Goal: Task Accomplishment & Management: Complete application form

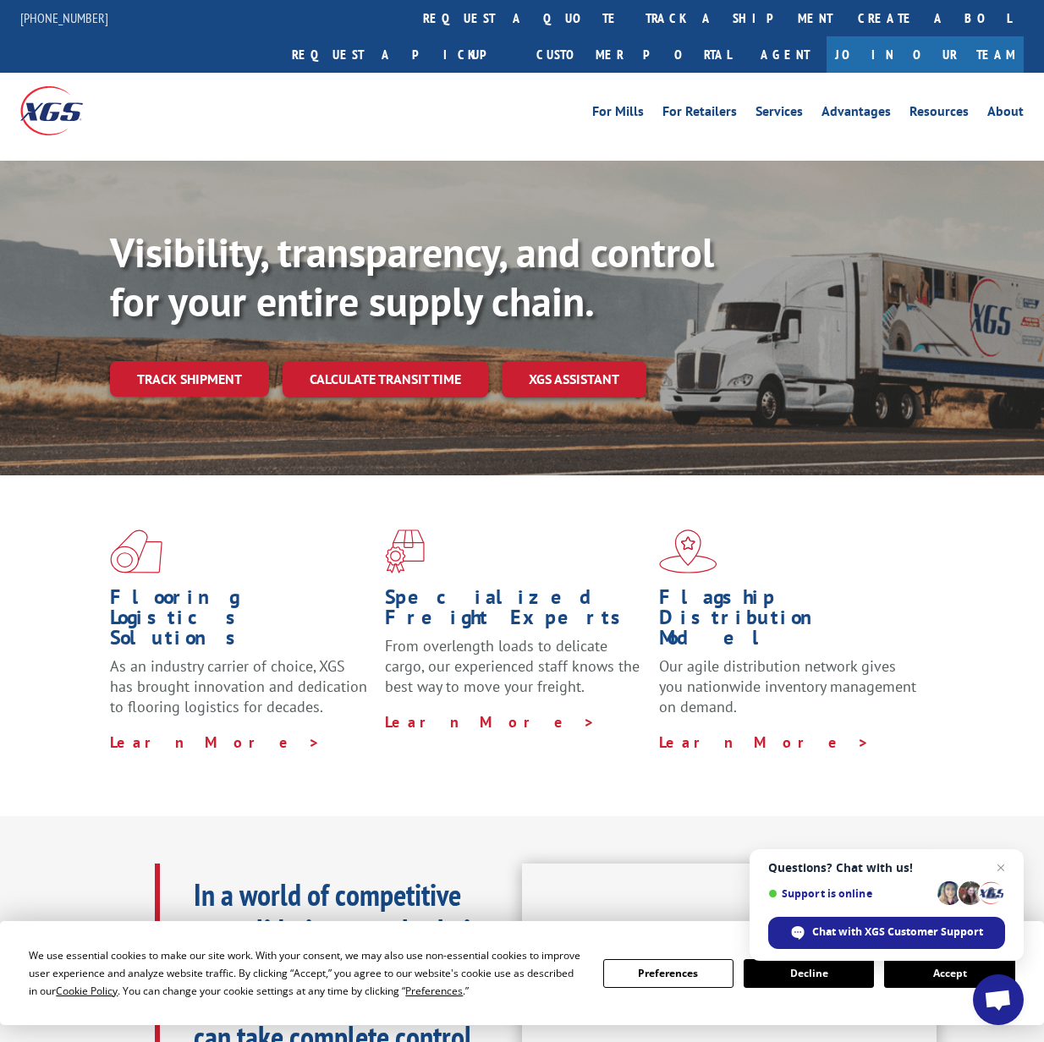
click at [1002, 36] on link "Join Our Team" at bounding box center [925, 54] width 197 height 36
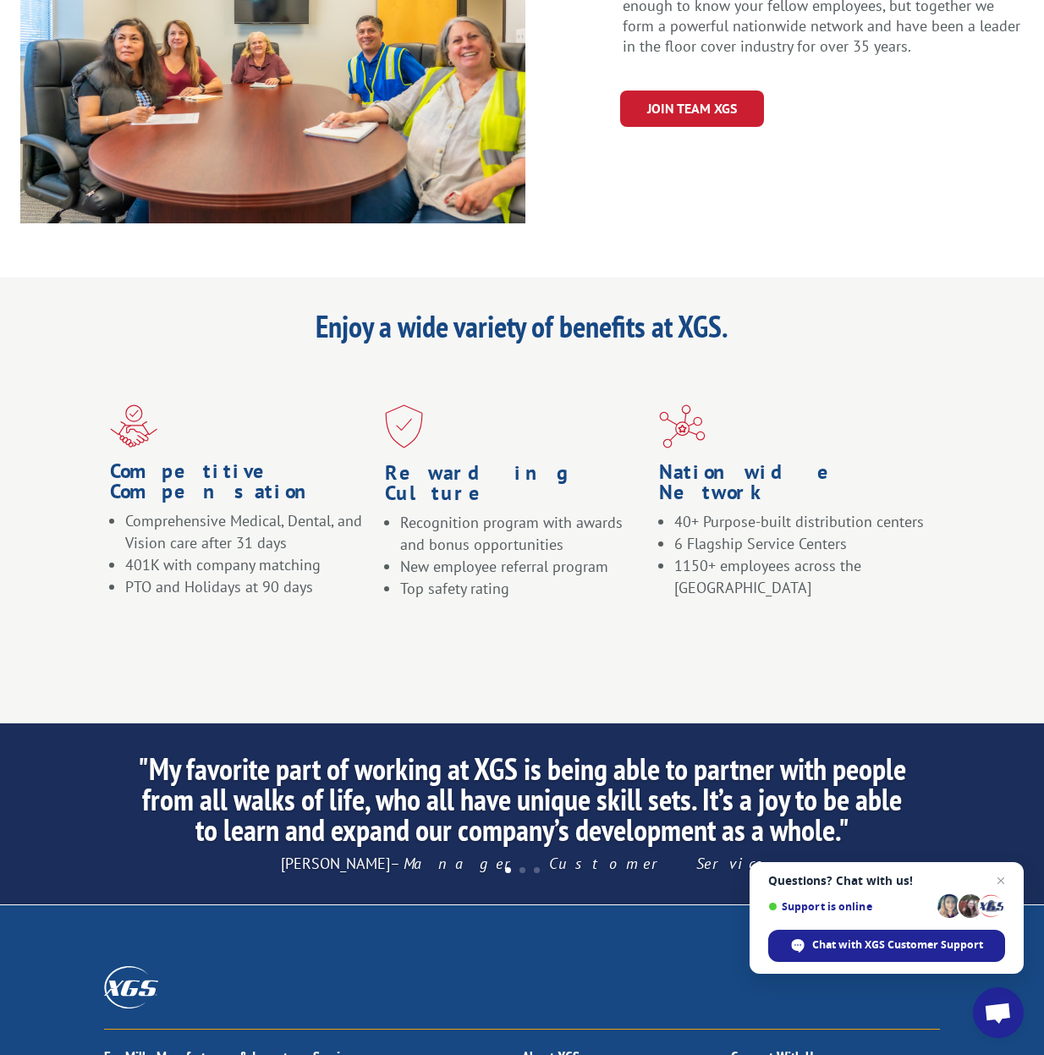
scroll to position [1360, 0]
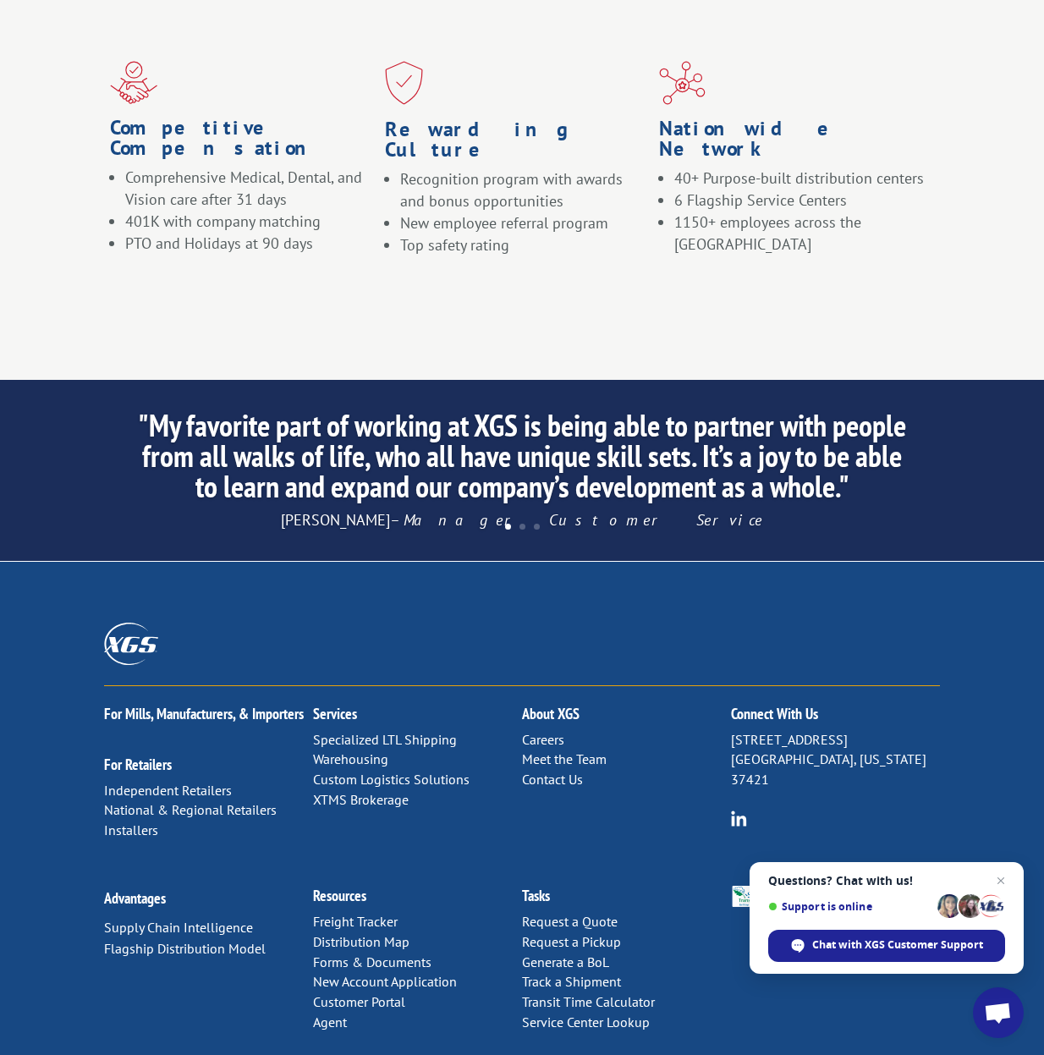
click at [553, 731] on link "Careers" at bounding box center [543, 739] width 42 height 17
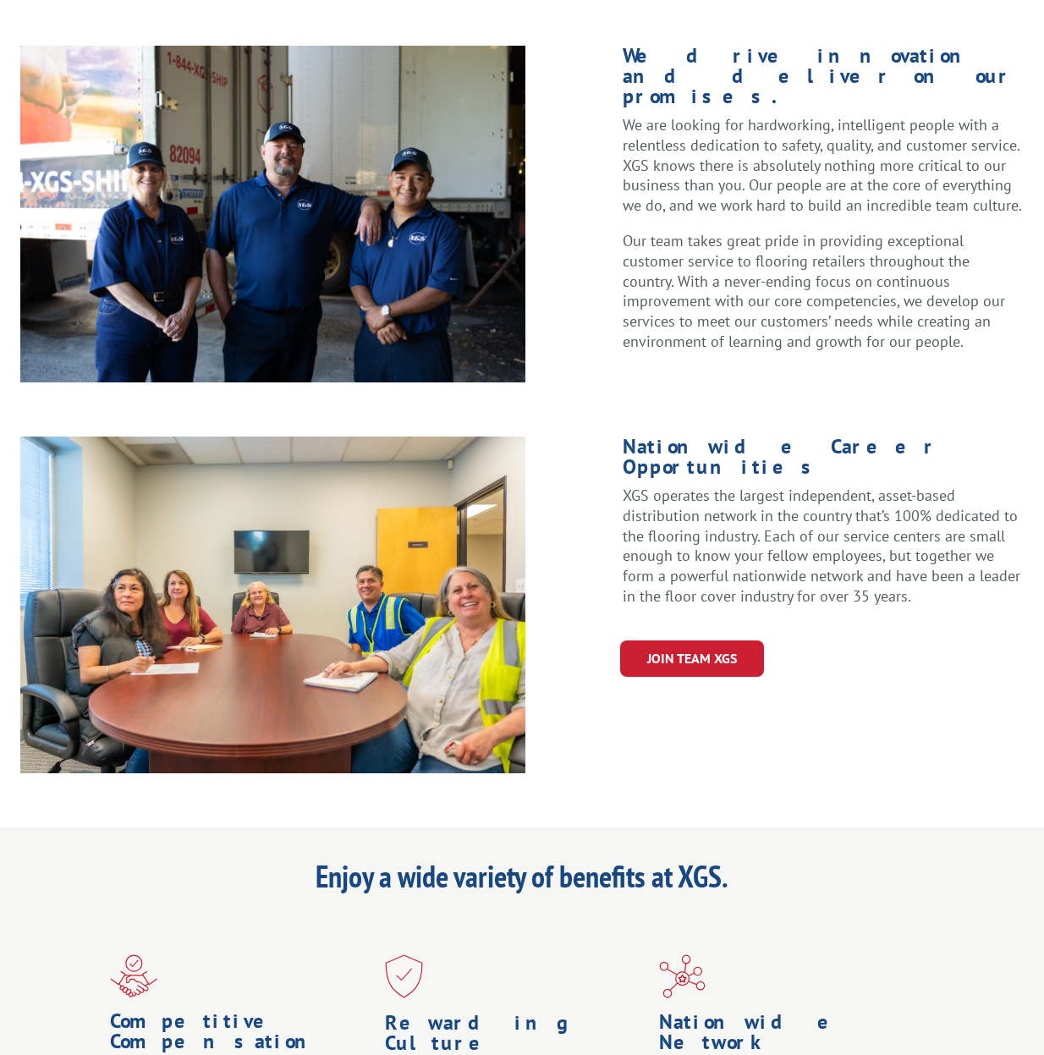
scroll to position [508, 0]
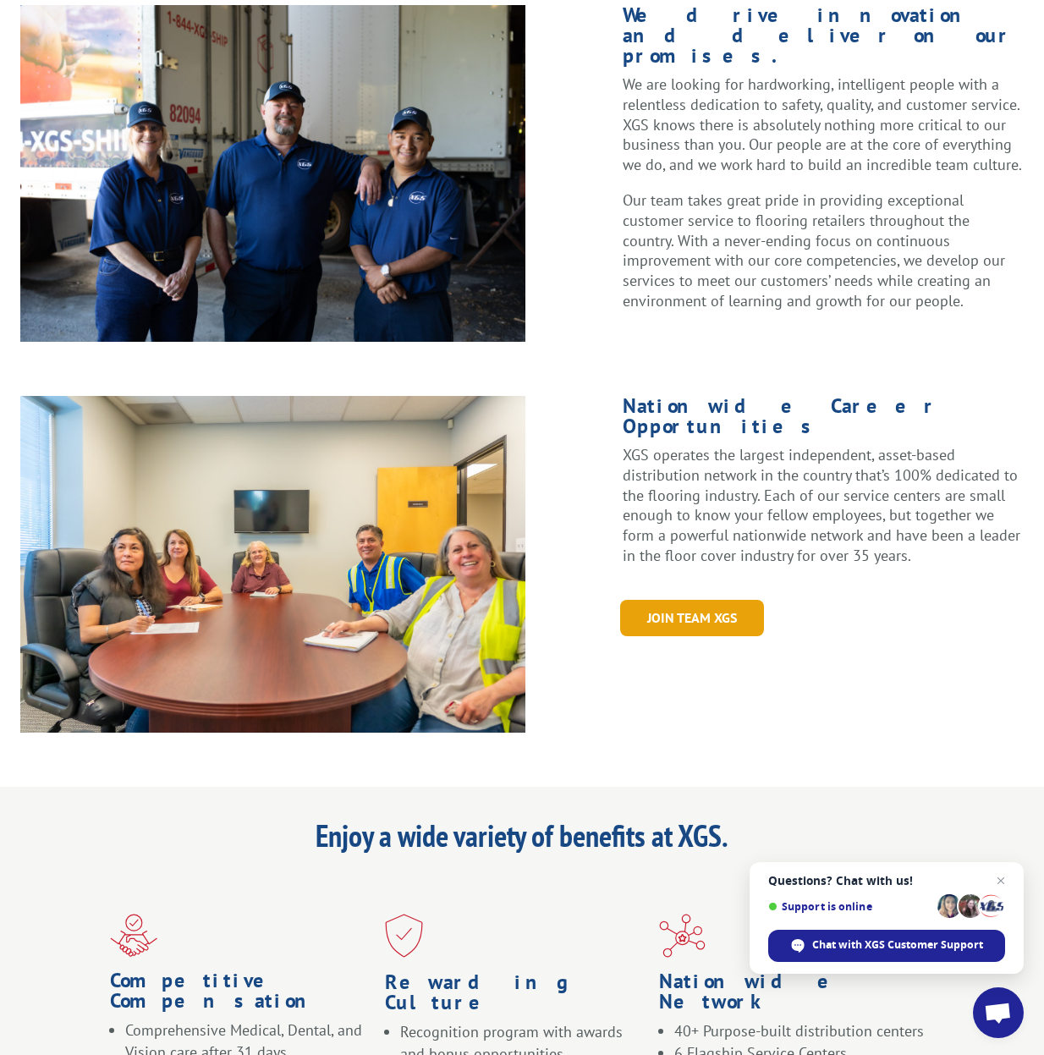
click at [699, 600] on link "Join Team XGS" at bounding box center [692, 618] width 144 height 36
